Goal: Task Accomplishment & Management: Use online tool/utility

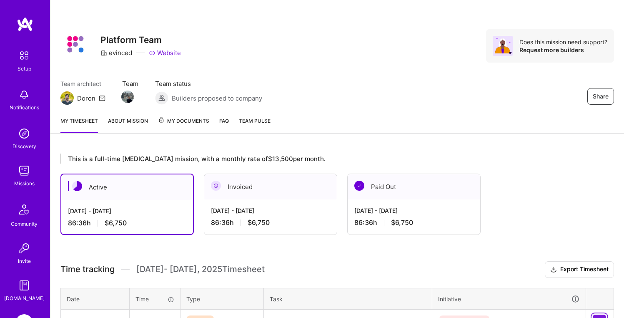
scroll to position [122, 0]
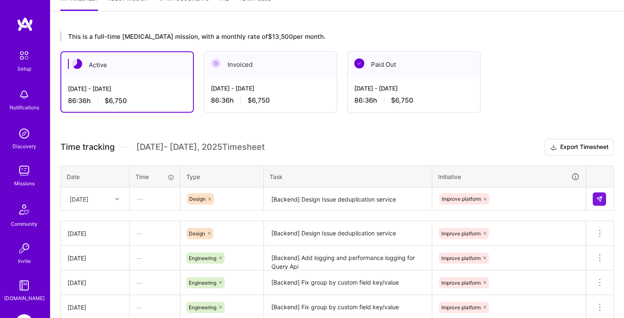
click at [116, 195] on div "[DATE]" at bounding box center [95, 199] width 68 height 22
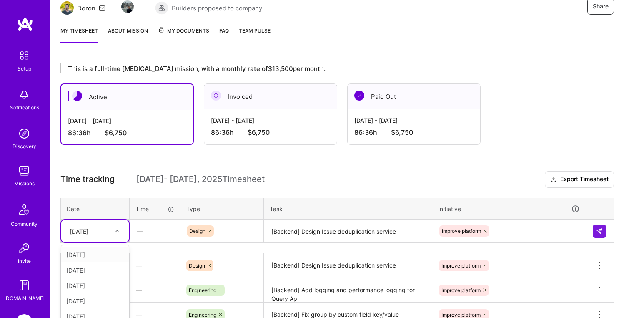
scroll to position [0, 0]
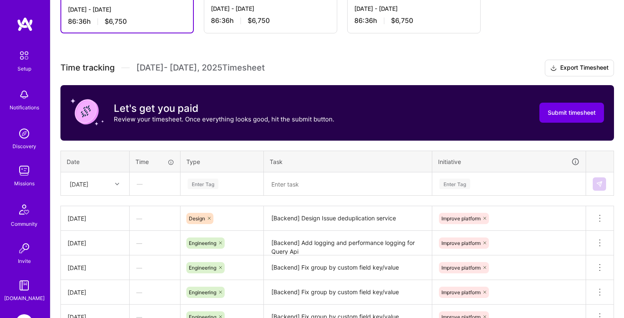
click at [201, 186] on div "Enter Tag" at bounding box center [222, 184] width 82 height 22
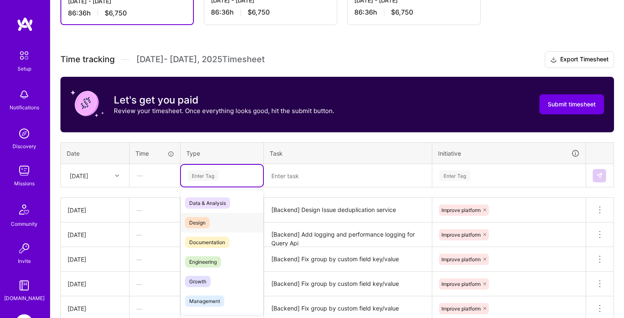
click at [211, 218] on div "Design" at bounding box center [222, 223] width 82 height 20
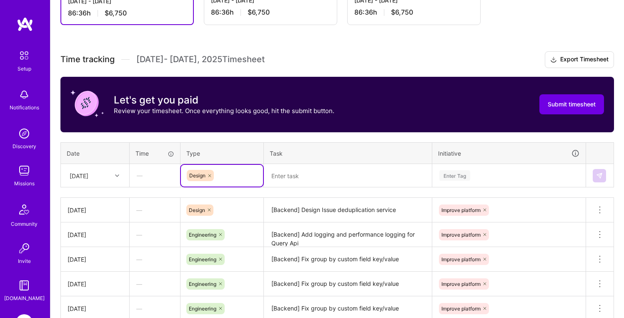
click at [280, 187] on table "Date Time Type Task Initiative Wed, Oct 15 — option Design, selected. Select is…" at bounding box center [337, 164] width 554 height 45
click at [290, 176] on textarea at bounding box center [348, 176] width 166 height 22
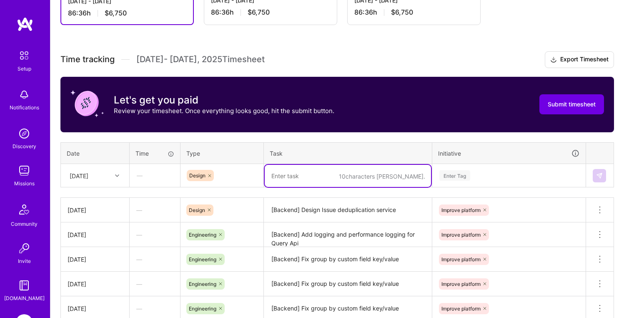
click at [290, 176] on textarea at bounding box center [348, 176] width 166 height 22
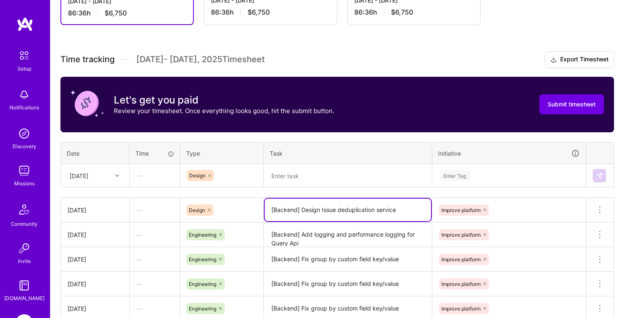
click at [303, 207] on textarea "[Backend] Design Issue deduplication service" at bounding box center [348, 209] width 166 height 23
click at [312, 180] on textarea at bounding box center [348, 176] width 166 height 22
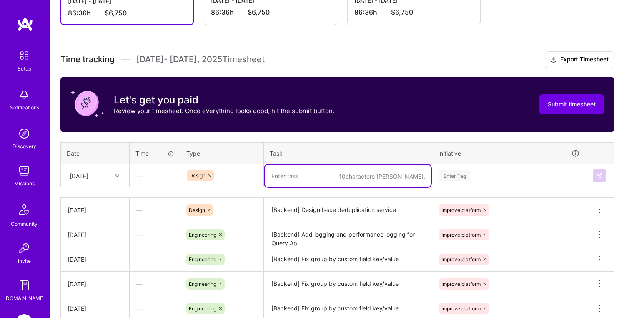
paste textarea "[Backend] Design Issue deduplication service"
type textarea "[Backend] Design Issue deduplication service"
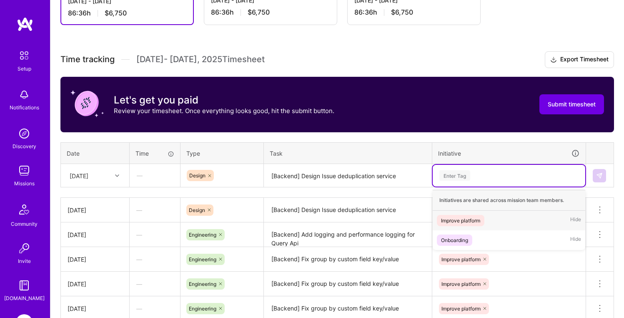
click at [462, 171] on div "Enter Tag" at bounding box center [454, 175] width 31 height 13
click at [468, 221] on div "Improve platform" at bounding box center [460, 220] width 39 height 9
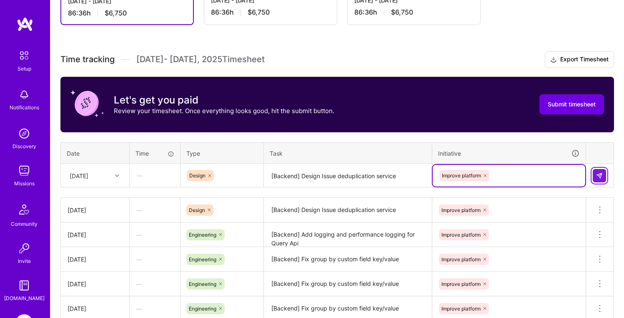
click at [597, 173] on img at bounding box center [599, 175] width 7 height 7
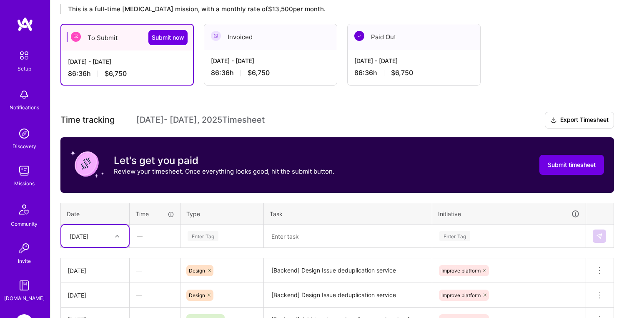
scroll to position [110, 0]
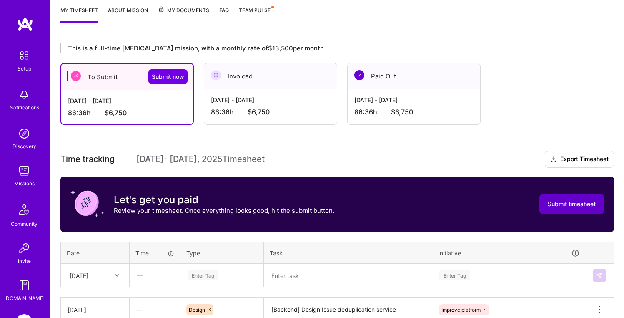
click at [559, 201] on span "Submit timesheet" at bounding box center [572, 204] width 48 height 8
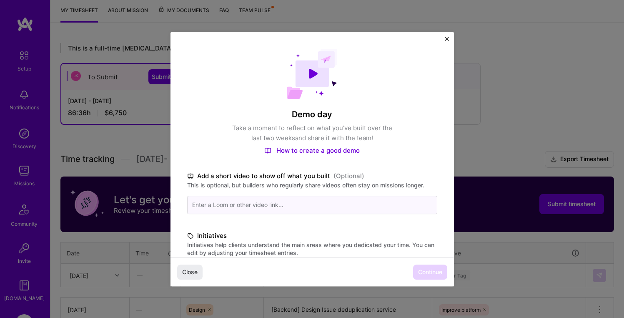
click at [246, 208] on input at bounding box center [312, 205] width 250 height 18
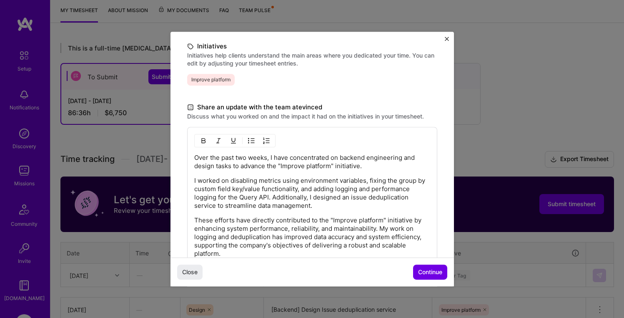
scroll to position [251, 0]
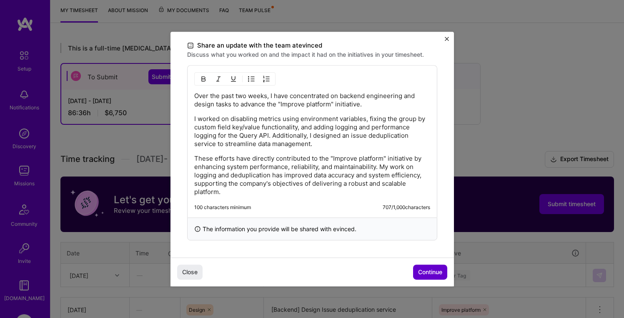
click at [426, 271] on span "Continue" at bounding box center [430, 272] width 24 height 8
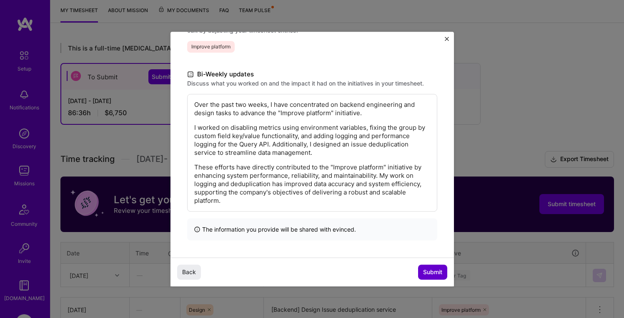
scroll to position [139, 0]
click at [426, 271] on span "Submit" at bounding box center [432, 272] width 19 height 8
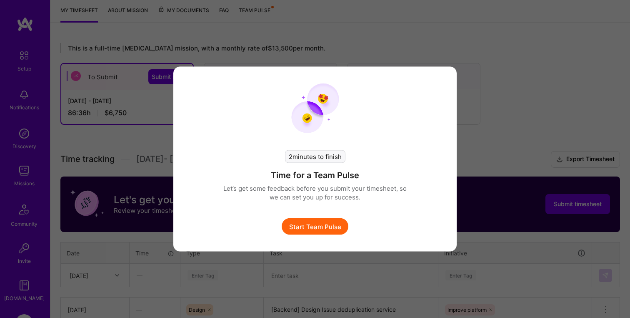
click at [529, 95] on div "2 minutes to finish Time for a Team Pulse Let’s get some feedback before you su…" at bounding box center [315, 159] width 630 height 318
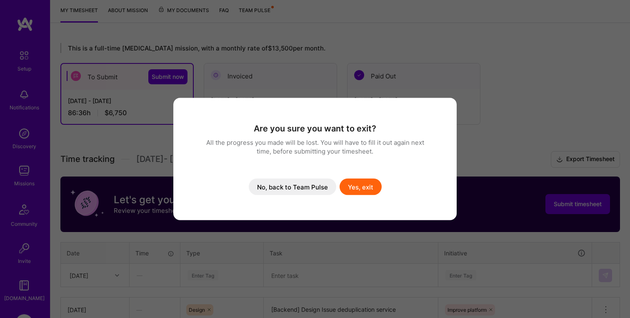
click at [356, 187] on button "Yes, exit" at bounding box center [361, 186] width 42 height 17
